Goal: Task Accomplishment & Management: Manage account settings

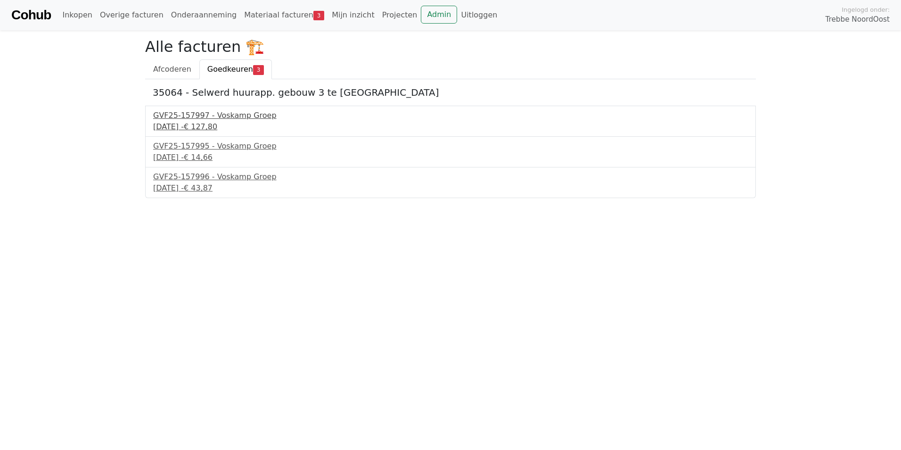
click at [190, 115] on div "GVF25-157997 - Voskamp Groep" at bounding box center [450, 115] width 595 height 11
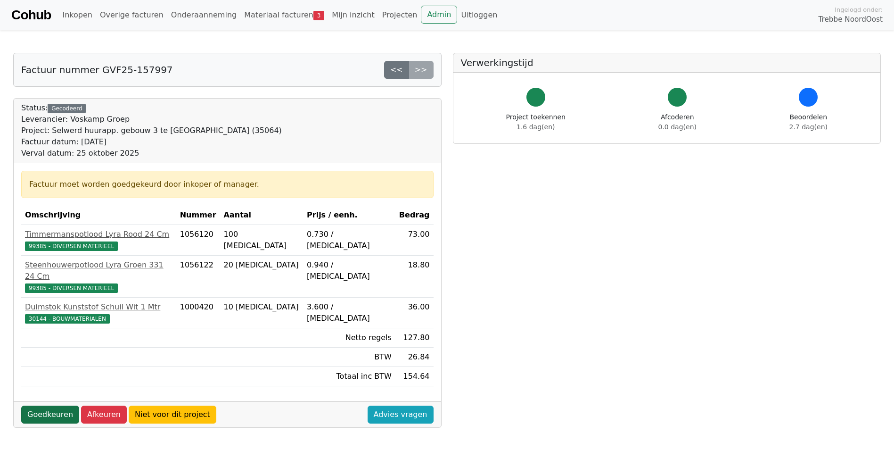
click at [54, 405] on link "Goedkeuren" at bounding box center [50, 414] width 58 height 18
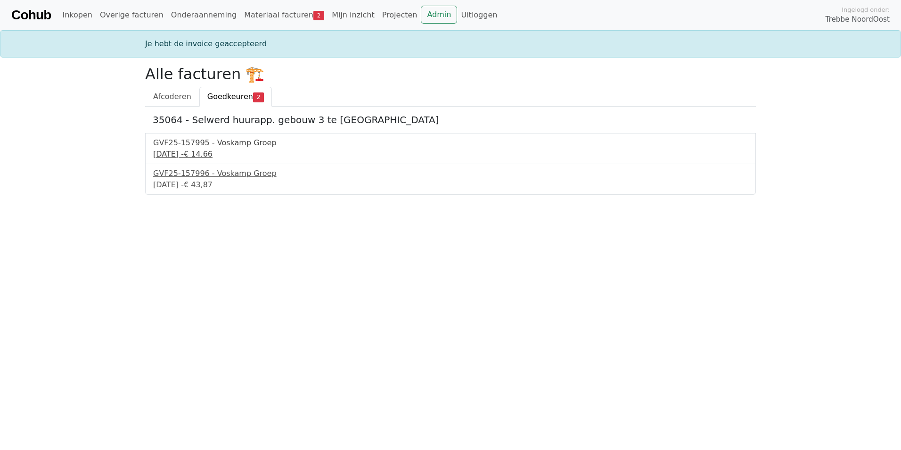
click at [213, 147] on div "GVF25-157995 - Voskamp Groep" at bounding box center [450, 142] width 595 height 11
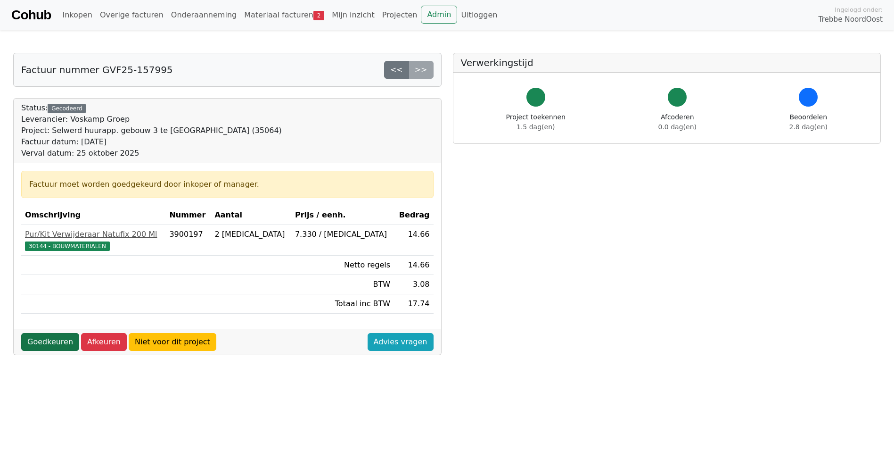
click at [55, 344] on link "Goedkeuren" at bounding box center [50, 342] width 58 height 18
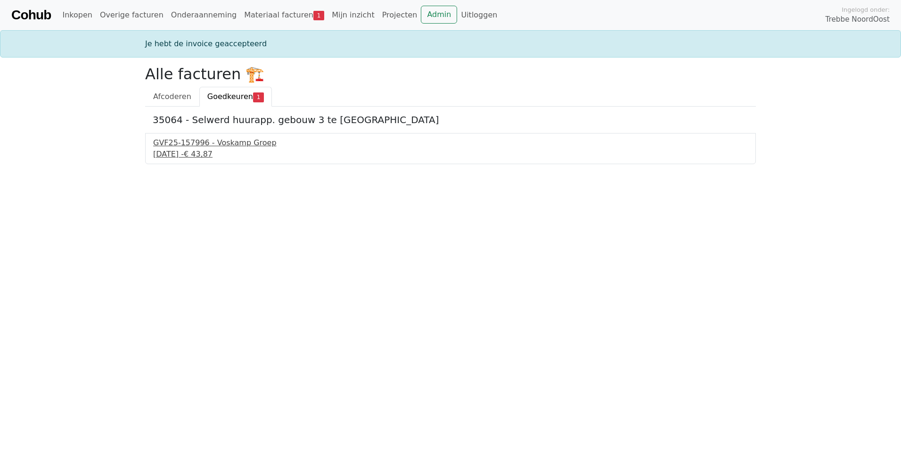
click at [192, 147] on div "GVF25-157996 - Voskamp Groep" at bounding box center [450, 142] width 595 height 11
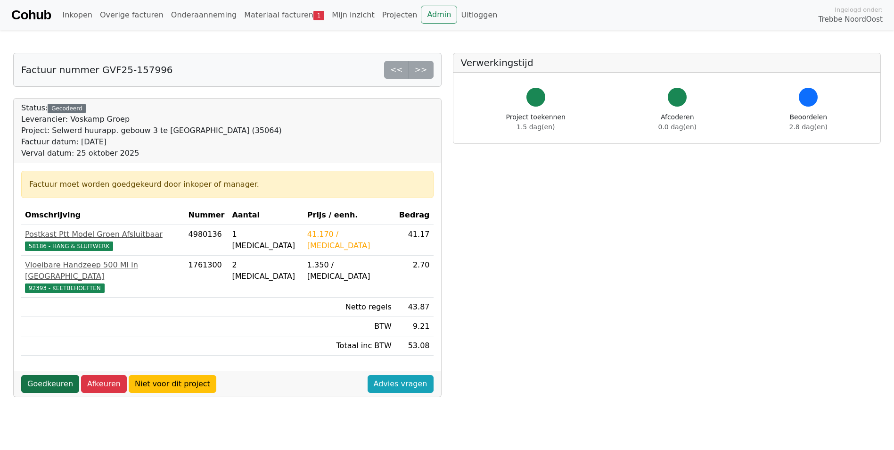
click at [41, 375] on link "Goedkeuren" at bounding box center [50, 384] width 58 height 18
